Goal: Task Accomplishment & Management: Manage account settings

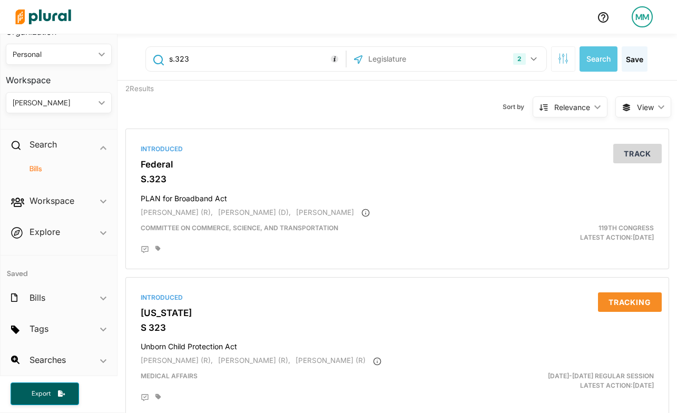
click at [185, 56] on input "s.323" at bounding box center [255, 59] width 175 height 20
click at [406, 63] on input "text" at bounding box center [423, 59] width 113 height 20
click at [537, 60] on button "2" at bounding box center [526, 59] width 35 height 20
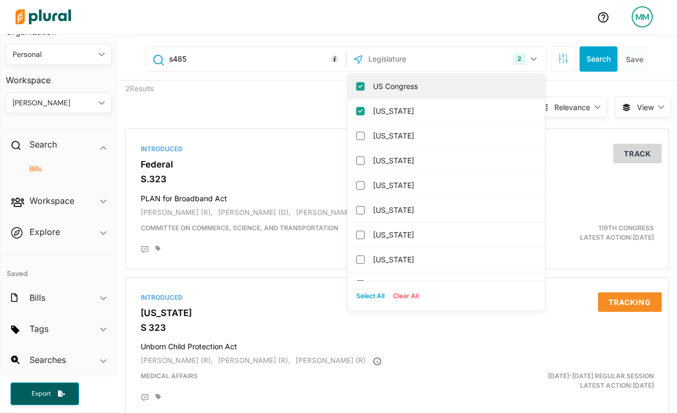
click at [359, 85] on input "US Congress" at bounding box center [360, 86] width 8 height 8
click at [607, 61] on button "Search" at bounding box center [599, 58] width 38 height 25
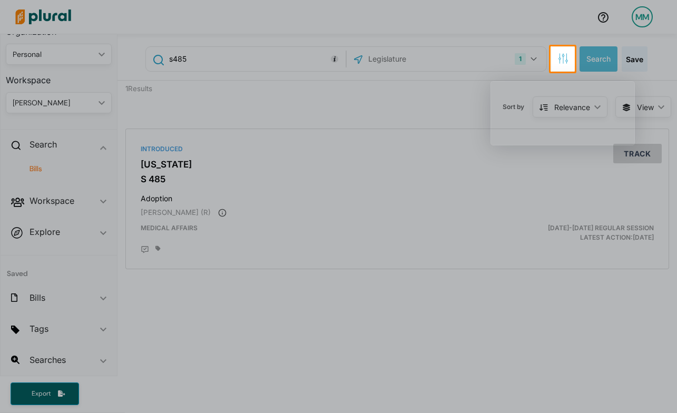
click at [170, 203] on div at bounding box center [338, 242] width 677 height 341
click at [181, 174] on div at bounding box center [338, 242] width 677 height 341
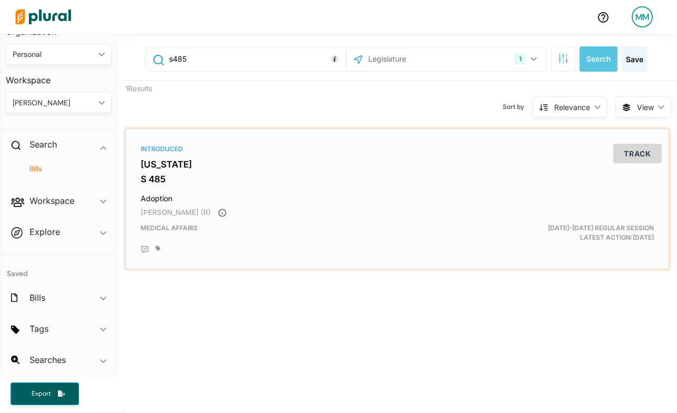
click at [635, 152] on button "Track" at bounding box center [637, 153] width 48 height 19
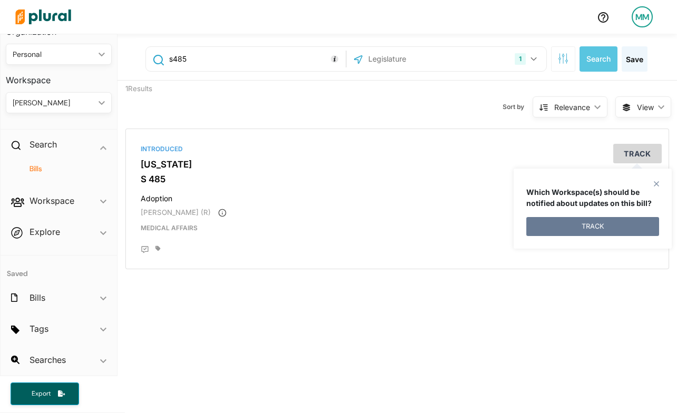
click at [564, 220] on button "TRACK" at bounding box center [592, 226] width 133 height 19
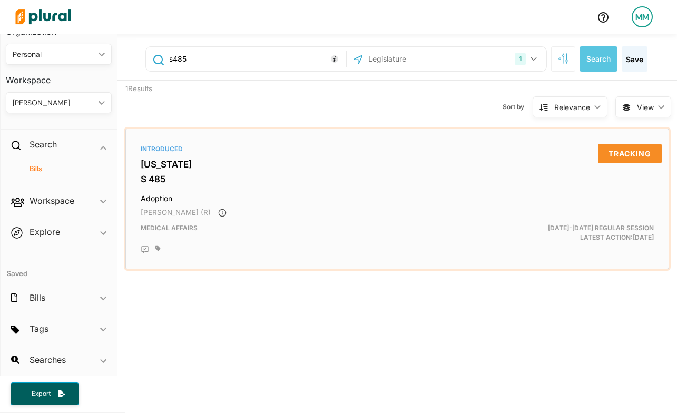
click at [638, 154] on button "Tracking" at bounding box center [630, 153] width 64 height 19
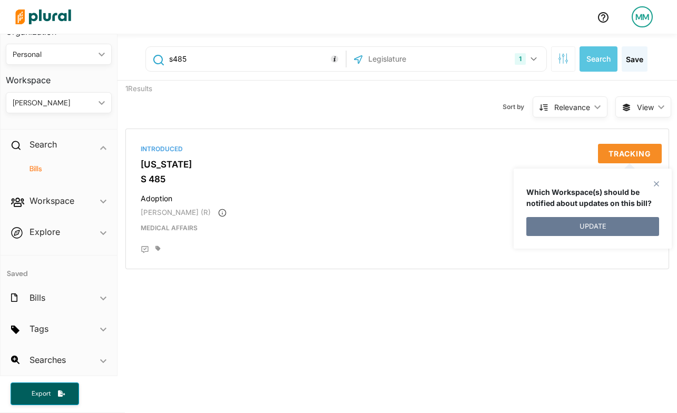
click at [603, 227] on button "UPDATE" at bounding box center [592, 226] width 133 height 19
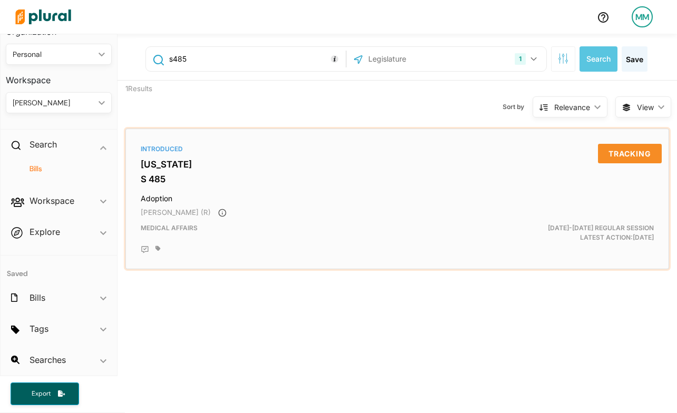
click at [637, 148] on button "Tracking" at bounding box center [630, 153] width 64 height 19
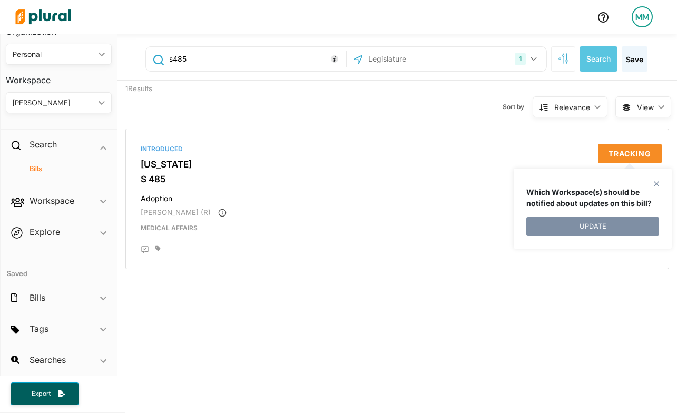
click at [656, 189] on p "Which Workspace(s) should be notified about updates on this bill?" at bounding box center [592, 198] width 133 height 22
click at [656, 187] on p "Which Workspace(s) should be notified about updates on this bill?" at bounding box center [592, 198] width 133 height 22
click at [656, 181] on polygon at bounding box center [656, 183] width 9 height 9
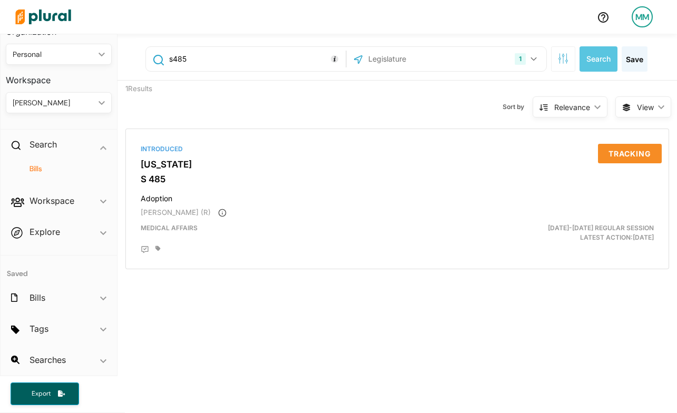
click at [264, 62] on input "s485" at bounding box center [255, 59] width 175 height 20
click at [594, 65] on button "Search" at bounding box center [599, 58] width 38 height 25
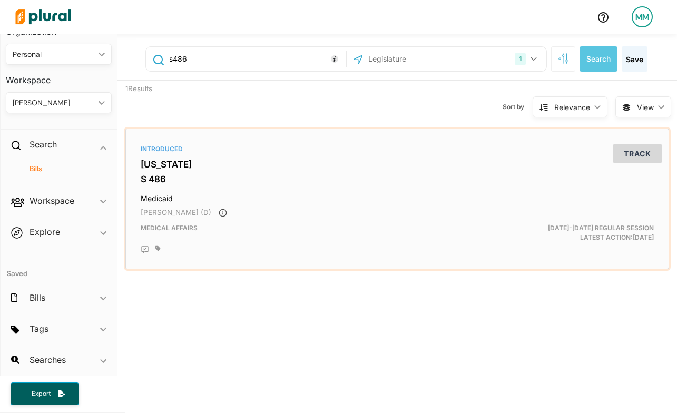
click at [634, 154] on button "Track" at bounding box center [637, 153] width 48 height 19
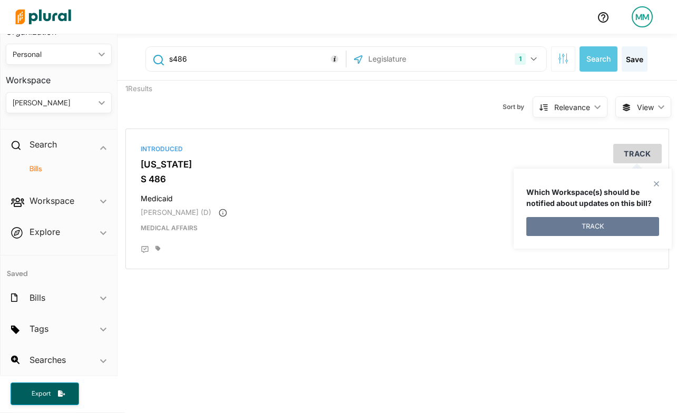
click at [632, 220] on button "TRACK" at bounding box center [592, 226] width 133 height 19
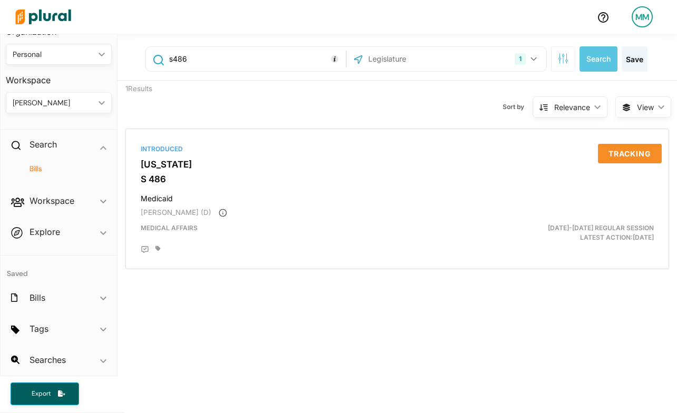
click at [246, 65] on input "s486" at bounding box center [255, 59] width 175 height 20
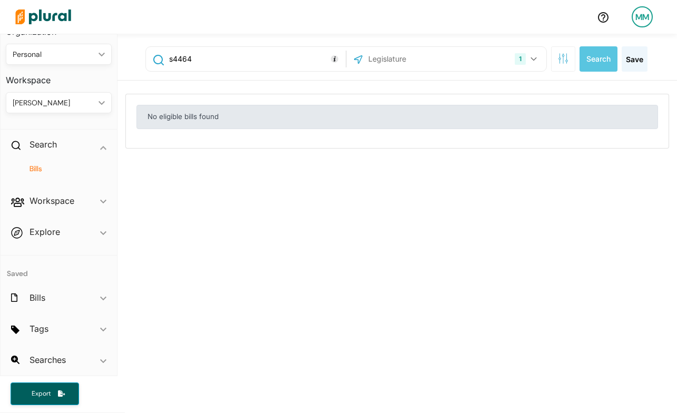
click at [174, 56] on input "s4464" at bounding box center [255, 59] width 175 height 20
type input "h4464"
click at [446, 58] on input "text" at bounding box center [423, 59] width 113 height 20
click at [432, 68] on input "text" at bounding box center [423, 59] width 113 height 20
click at [596, 63] on button "Search" at bounding box center [599, 58] width 38 height 25
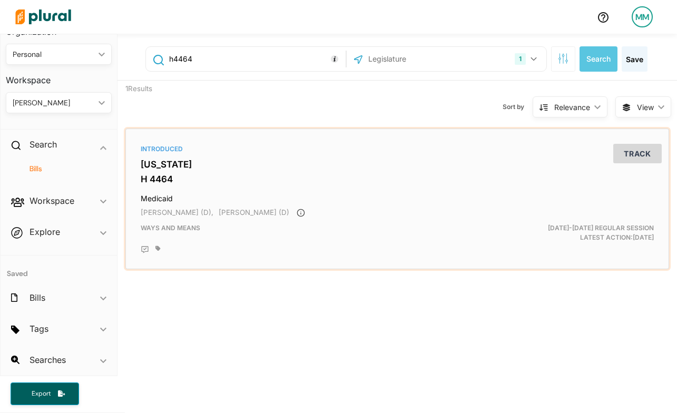
click at [640, 155] on button "Track" at bounding box center [637, 153] width 48 height 19
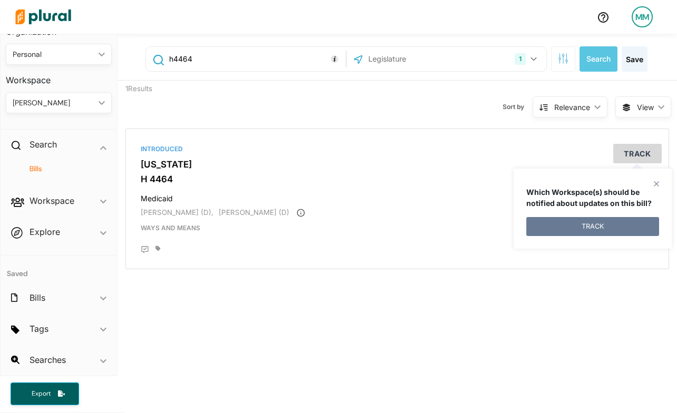
click at [605, 227] on button "TRACK" at bounding box center [592, 226] width 133 height 19
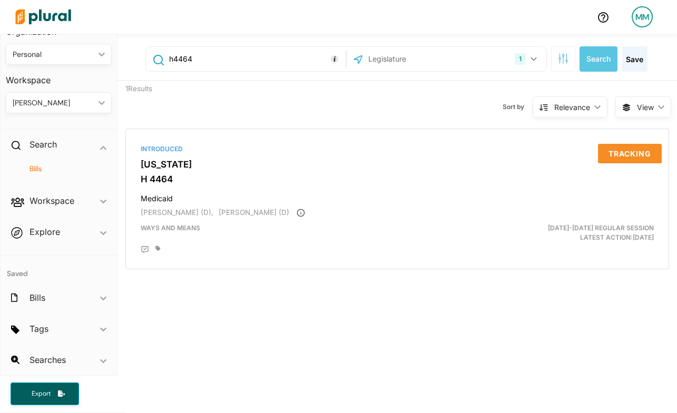
click at [46, 169] on h4 "Bills" at bounding box center [61, 169] width 90 height 10
click at [32, 166] on h4 "Bills" at bounding box center [61, 169] width 90 height 10
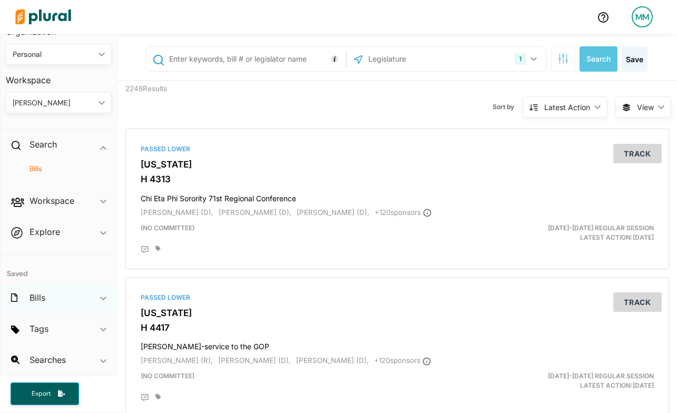
click at [47, 298] on div "Bills ic_keyboard_arrow_down" at bounding box center [59, 300] width 116 height 28
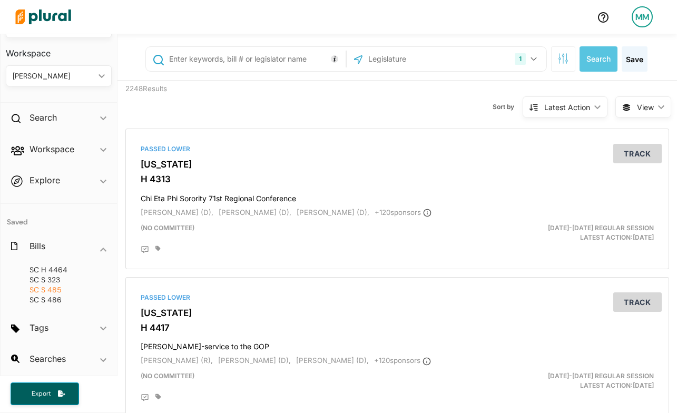
scroll to position [49, 0]
click at [67, 289] on link "SC S 485" at bounding box center [61, 291] width 90 height 10
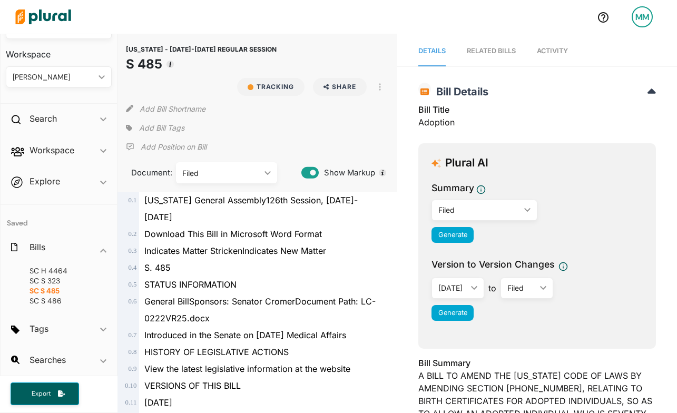
click at [287, 83] on button "Tracking" at bounding box center [270, 87] width 67 height 18
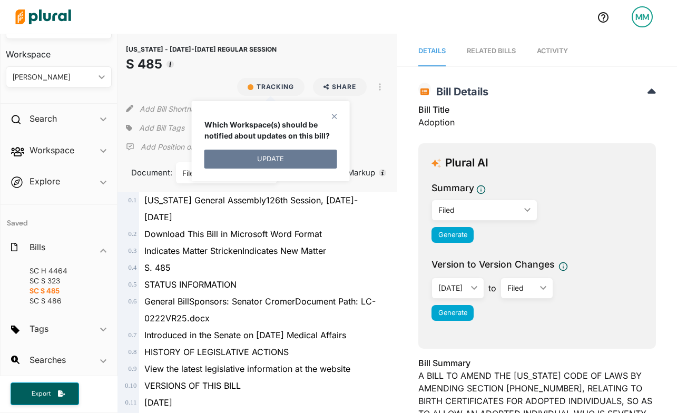
click at [293, 161] on button "UPDATE" at bounding box center [270, 159] width 133 height 19
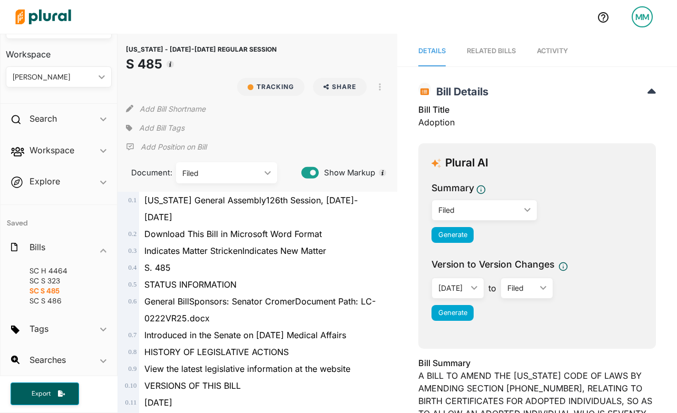
click at [381, 88] on icon "button" at bounding box center [380, 87] width 2 height 8
click at [324, 119] on div "[US_STATE] - [DATE]-[DATE] REGULAR SESSION S 485 Tracking Share Email LinkedIn …" at bounding box center [258, 113] width 280 height 158
click at [55, 270] on span "H 4464" at bounding box center [54, 270] width 26 height 9
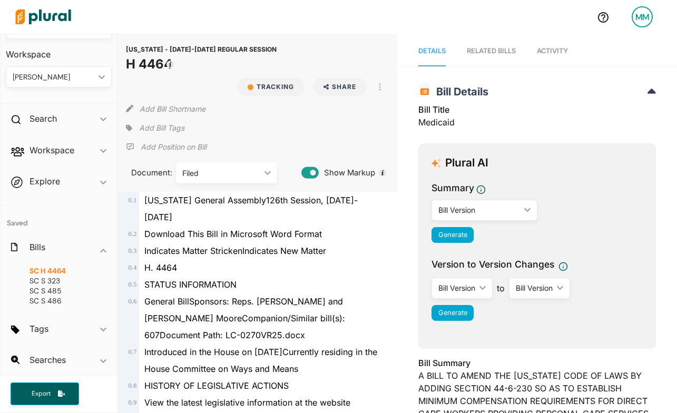
click at [240, 296] on span "General BillSponsors: Reps. [PERSON_NAME] and [PERSON_NAME] MooreCompanion/Simi…" at bounding box center [244, 318] width 201 height 44
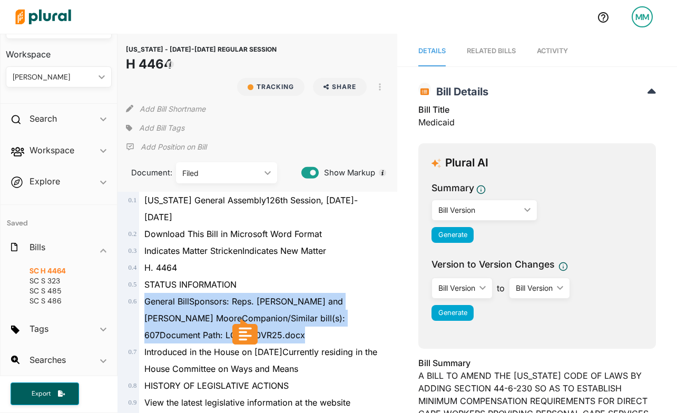
click at [240, 296] on span "General BillSponsors: Reps. [PERSON_NAME] and [PERSON_NAME] MooreCompanion/Simi…" at bounding box center [244, 318] width 201 height 44
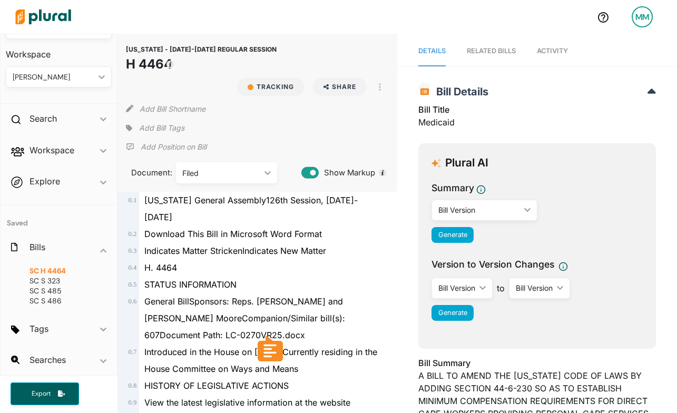
click at [226, 279] on span "STATUS INFORMATION" at bounding box center [190, 284] width 92 height 11
click at [256, 246] on span "Indicates Matter StrickenIndicates New Matter" at bounding box center [235, 251] width 182 height 11
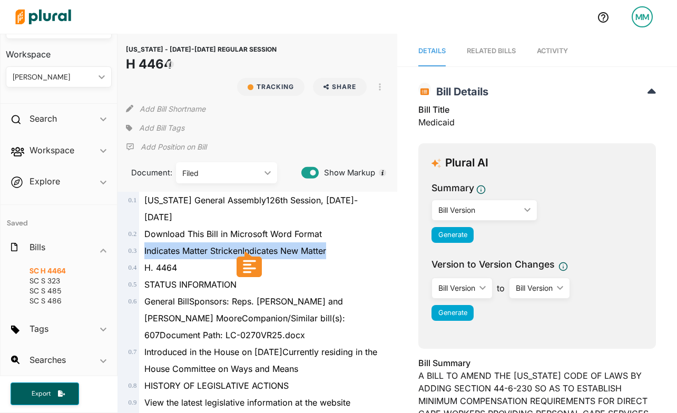
click at [256, 246] on span "Indicates Matter StrickenIndicates New Matter" at bounding box center [235, 251] width 182 height 11
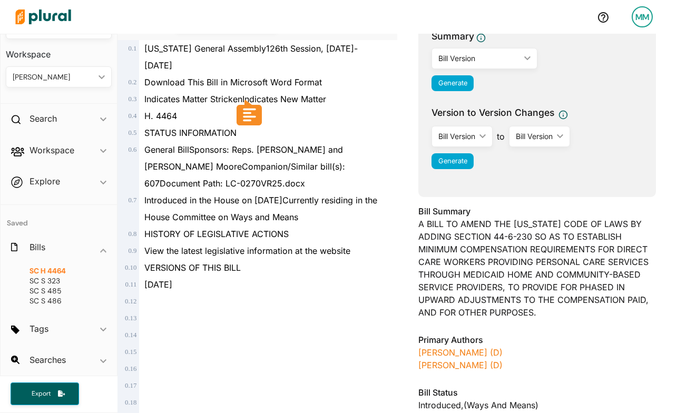
click at [286, 293] on div at bounding box center [262, 301] width 246 height 17
click at [196, 262] on span "VERSIONS OF THIS BILL" at bounding box center [192, 267] width 96 height 11
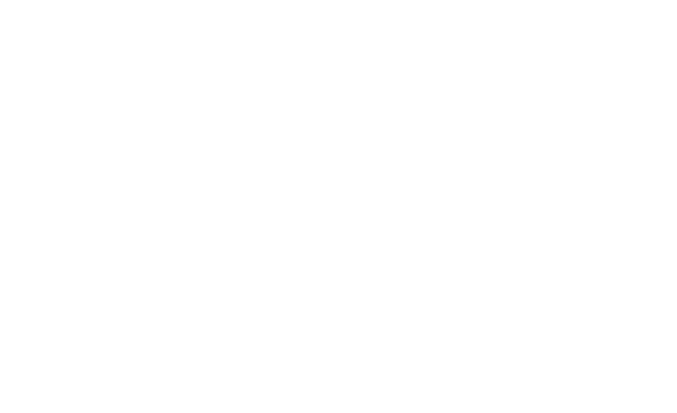
click at [214, 0] on body "MM Organization Personal ic_keyboard_arrow_down Personal New Disabled South Wor…" at bounding box center [338, 0] width 677 height 0
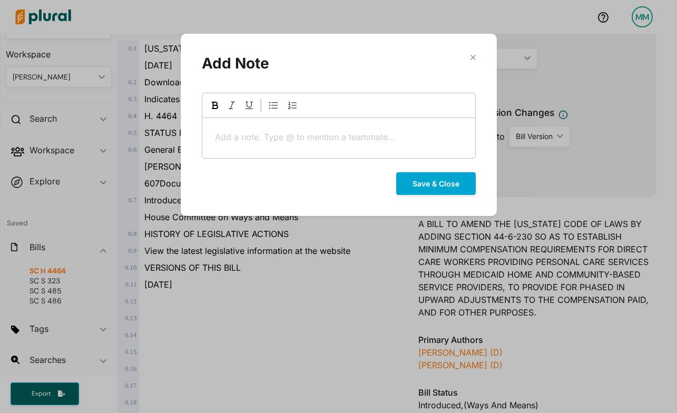
click at [474, 55] on polygon "Modal" at bounding box center [472, 57] width 9 height 9
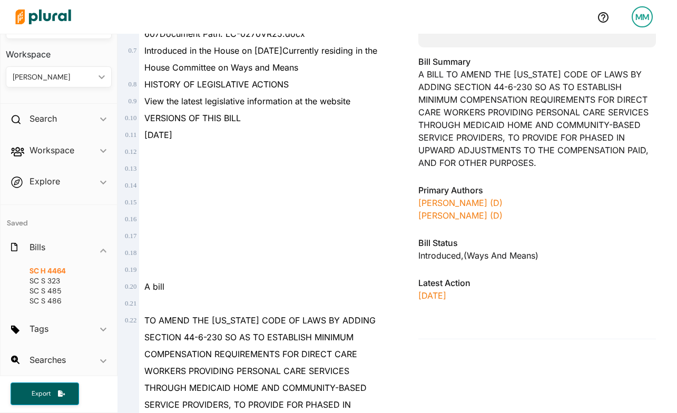
scroll to position [301, 0]
click at [502, 126] on div "Bill Summary A BILL TO AMEND THE [US_STATE] CODE OF LAWS BY ADDING SECTION 44-6…" at bounding box center [537, 116] width 238 height 120
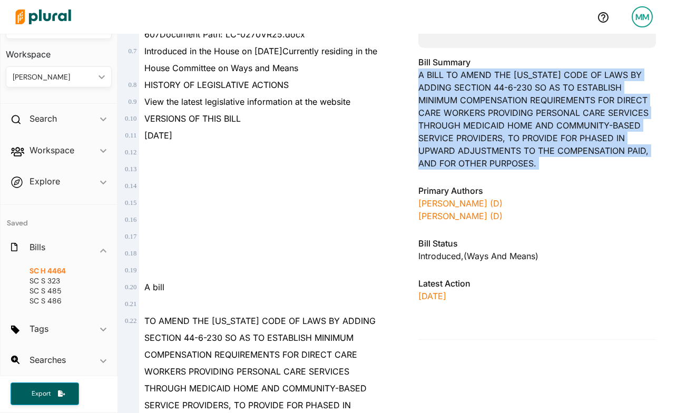
click at [502, 126] on div "Bill Summary A BILL TO AMEND THE [US_STATE] CODE OF LAWS BY ADDING SECTION 44-6…" at bounding box center [537, 116] width 238 height 120
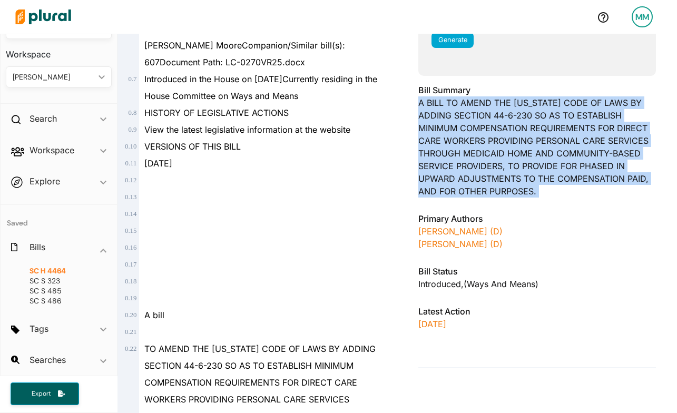
scroll to position [268, 0]
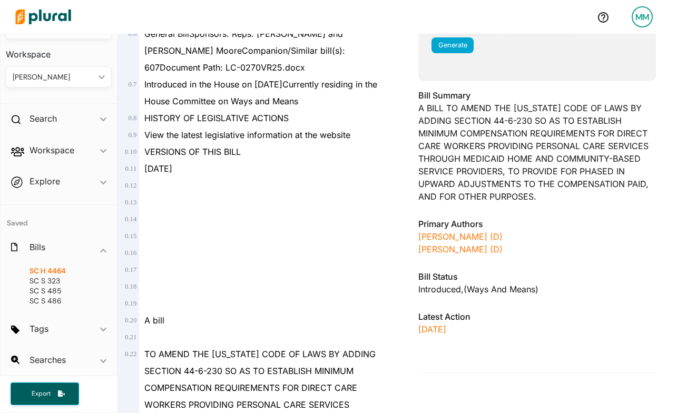
click at [448, 90] on h3 "Bill Summary" at bounding box center [537, 95] width 238 height 13
